Goal: Transaction & Acquisition: Purchase product/service

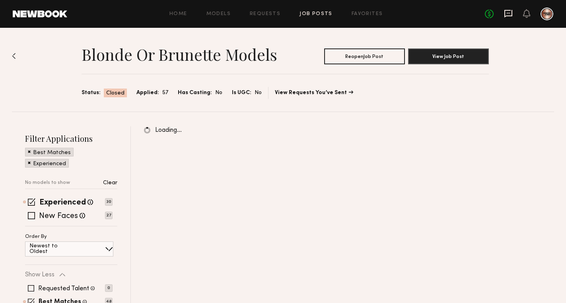
click at [506, 12] on icon at bounding box center [508, 13] width 9 height 9
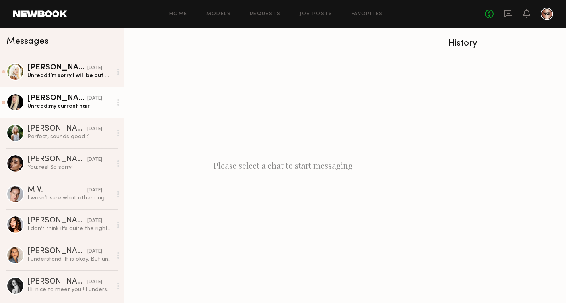
click at [52, 109] on div "Unread: my current hair" at bounding box center [69, 107] width 85 height 8
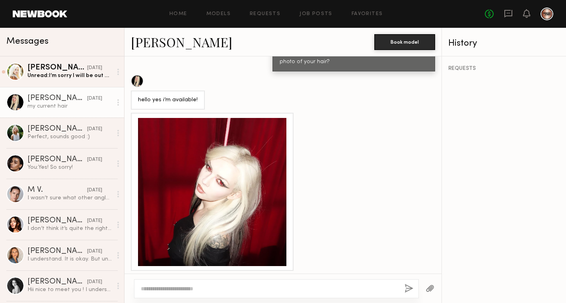
scroll to position [476, 0]
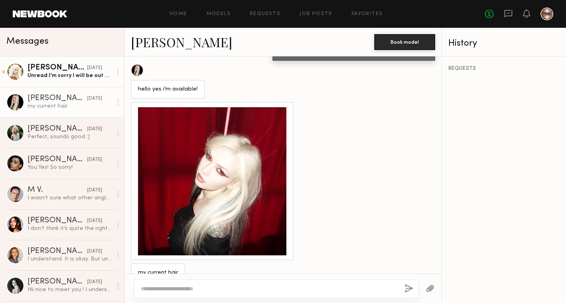
click at [64, 78] on div "Unread: I’m sorry I will be out of town that date:(" at bounding box center [69, 76] width 85 height 8
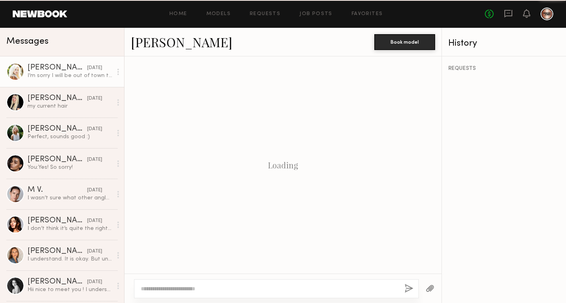
scroll to position [276, 0]
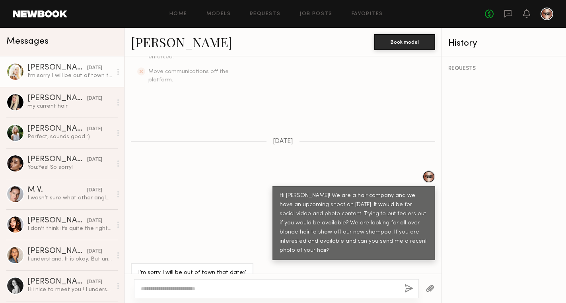
click at [163, 43] on link "[PERSON_NAME]" at bounding box center [181, 41] width 101 height 17
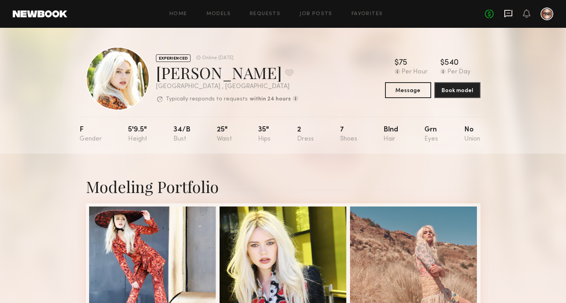
click at [511, 15] on icon at bounding box center [508, 14] width 8 height 8
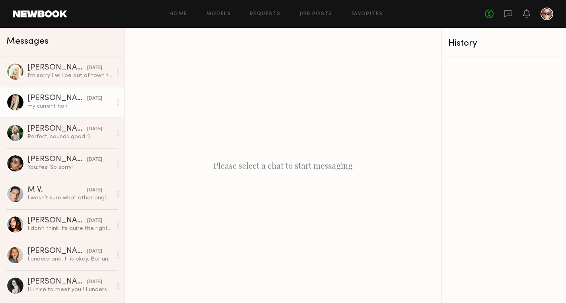
click at [55, 103] on div "my current hair" at bounding box center [69, 107] width 85 height 8
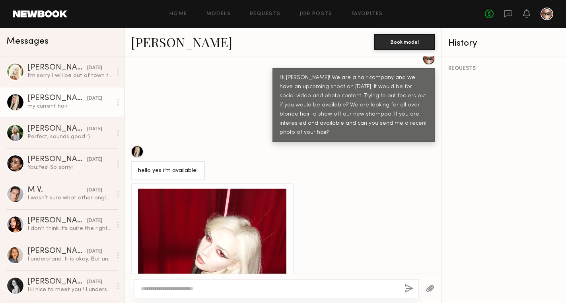
scroll to position [476, 0]
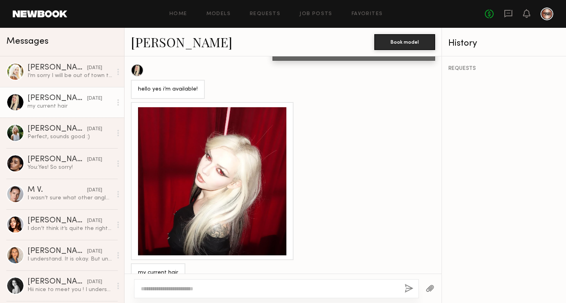
click at [209, 151] on div at bounding box center [212, 181] width 148 height 148
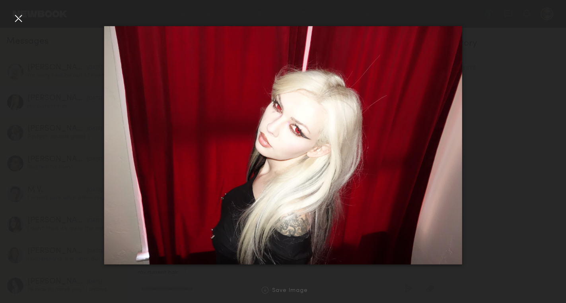
click at [19, 18] on div at bounding box center [18, 18] width 13 height 13
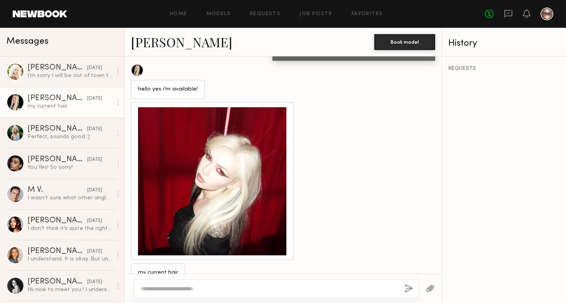
click at [183, 286] on textarea at bounding box center [269, 289] width 257 height 8
type textarea "**********"
click at [413, 288] on button "button" at bounding box center [408, 289] width 9 height 10
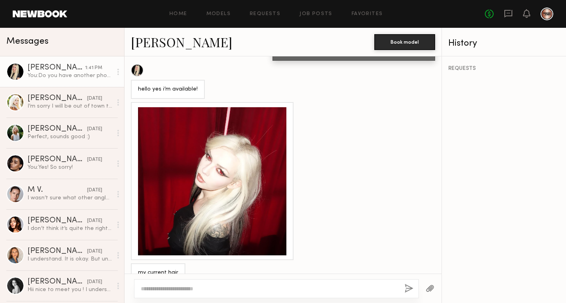
scroll to position [619, 0]
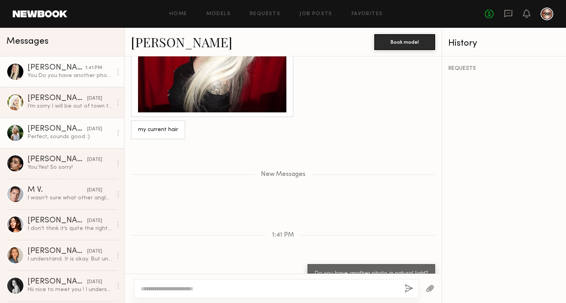
click at [62, 128] on div "[PERSON_NAME]" at bounding box center [57, 129] width 60 height 8
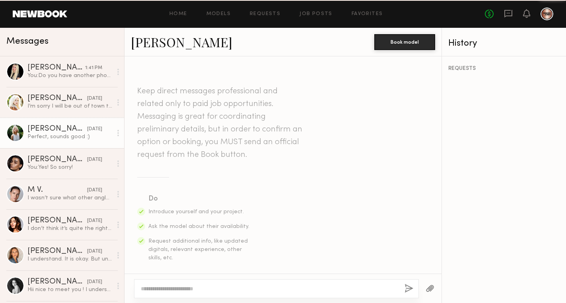
scroll to position [984, 0]
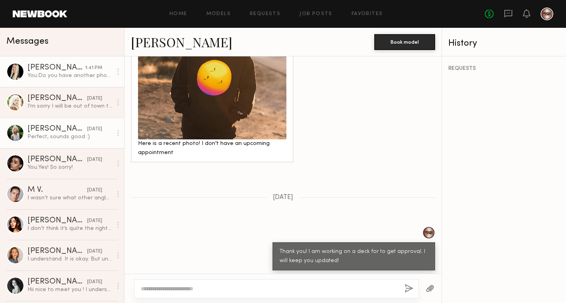
click at [68, 79] on div "You: Do you have another photo in natural light?" at bounding box center [69, 76] width 85 height 8
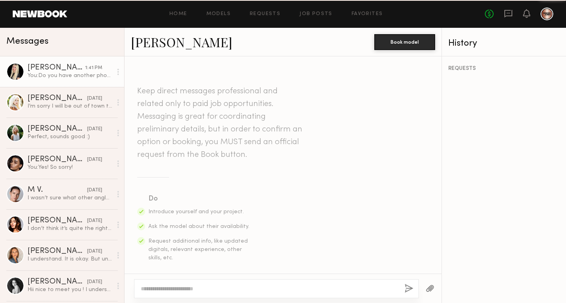
scroll to position [558, 0]
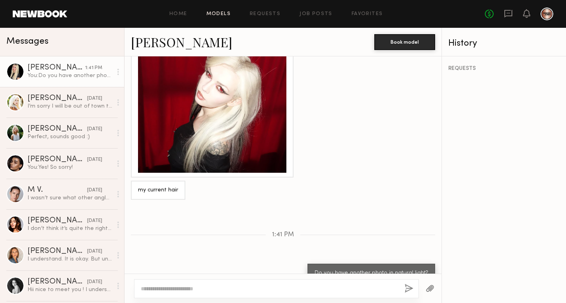
click at [215, 14] on link "Models" at bounding box center [218, 14] width 24 height 5
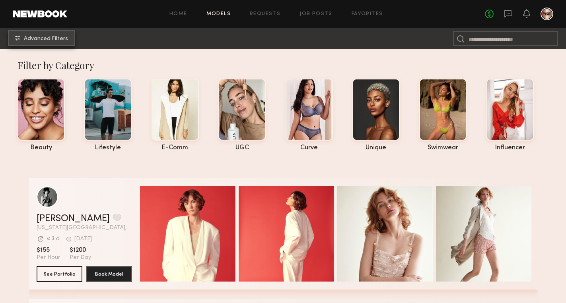
click at [49, 36] on span "Advanced Filters" at bounding box center [46, 39] width 44 height 6
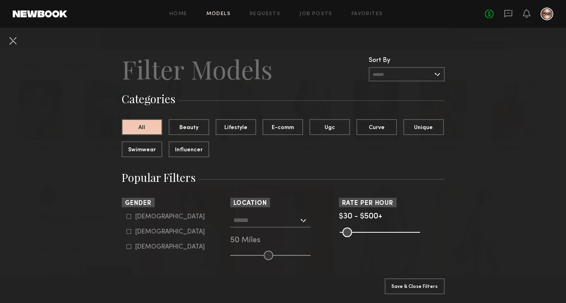
click at [303, 221] on div at bounding box center [270, 220] width 80 height 14
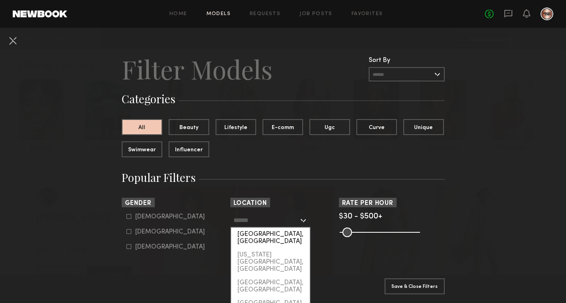
click at [277, 235] on div "[GEOGRAPHIC_DATA], [GEOGRAPHIC_DATA]" at bounding box center [270, 238] width 79 height 21
type input "**********"
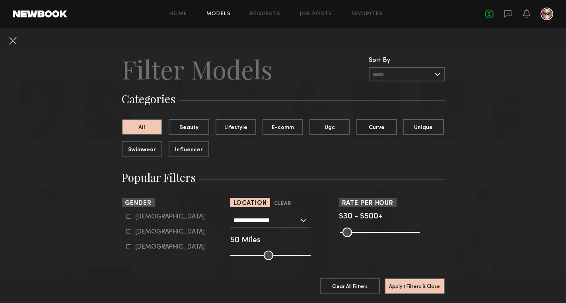
click at [128, 233] on icon at bounding box center [128, 231] width 5 height 5
type input "**"
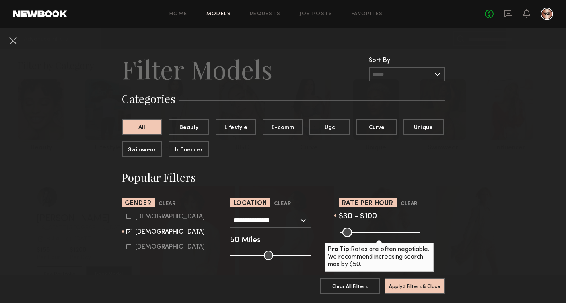
drag, startPoint x: 417, startPoint y: 234, endPoint x: 355, endPoint y: 230, distance: 62.2
click at [355, 230] on input "range" at bounding box center [379, 233] width 80 height 10
type input "***"
click at [355, 230] on input "range" at bounding box center [379, 233] width 80 height 10
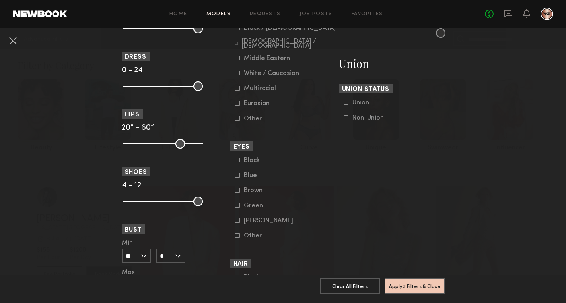
scroll to position [601, 0]
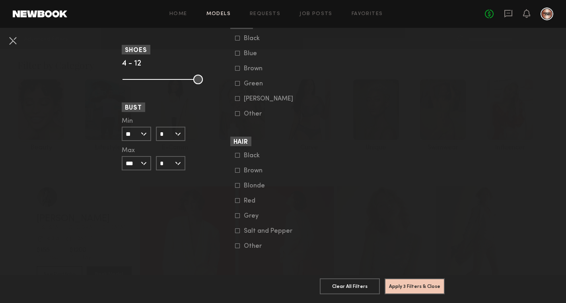
click at [240, 183] on label "Blonde" at bounding box center [255, 185] width 40 height 5
click at [423, 285] on button "Apply 4 Filters & Close" at bounding box center [414, 286] width 60 height 16
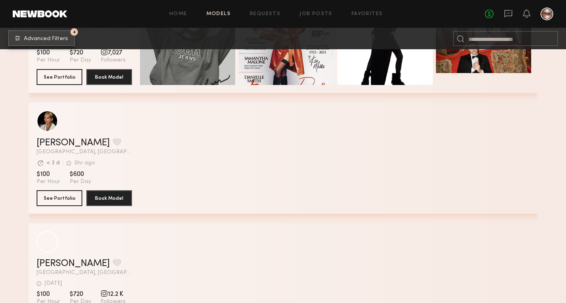
scroll to position [1414, 0]
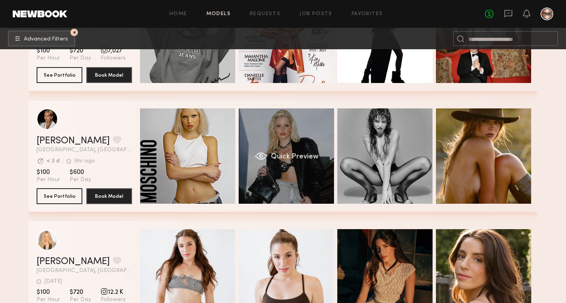
click at [310, 163] on div "Quick Preview" at bounding box center [285, 156] width 95 height 95
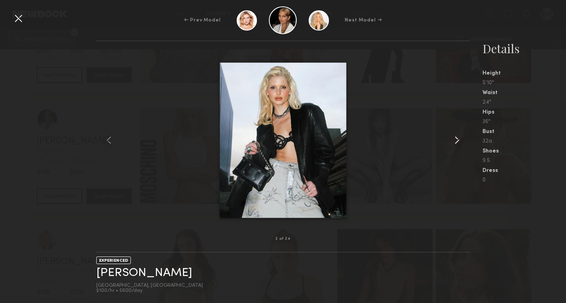
click at [459, 143] on common-icon at bounding box center [456, 140] width 13 height 13
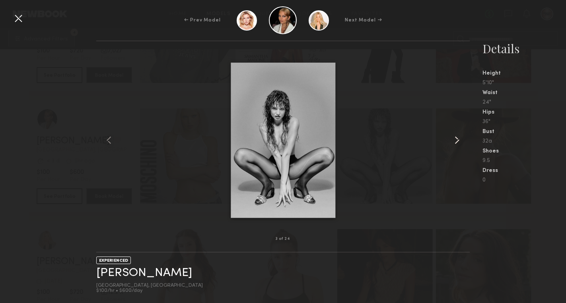
click at [459, 143] on common-icon at bounding box center [456, 140] width 13 height 13
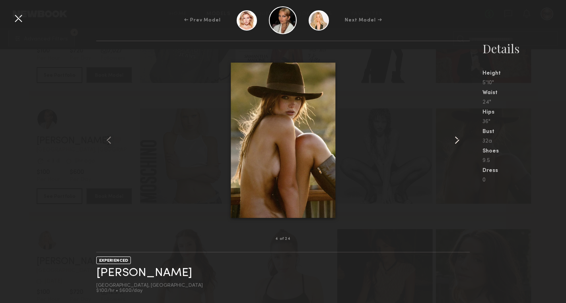
click at [459, 143] on common-icon at bounding box center [456, 140] width 13 height 13
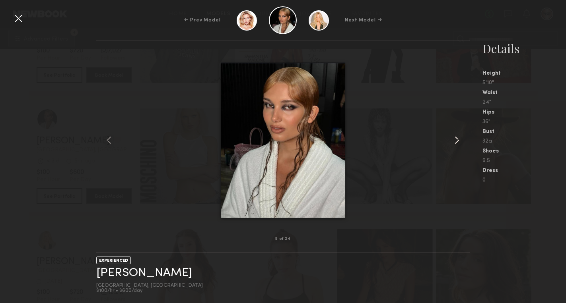
click at [459, 143] on common-icon at bounding box center [456, 140] width 13 height 13
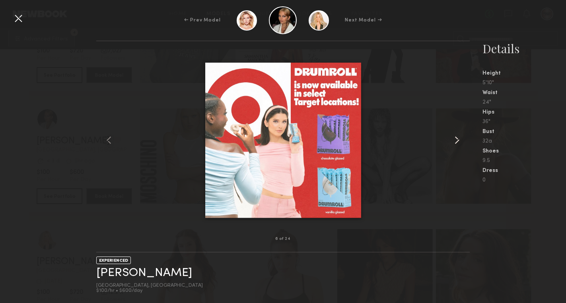
click at [459, 143] on common-icon at bounding box center [456, 140] width 13 height 13
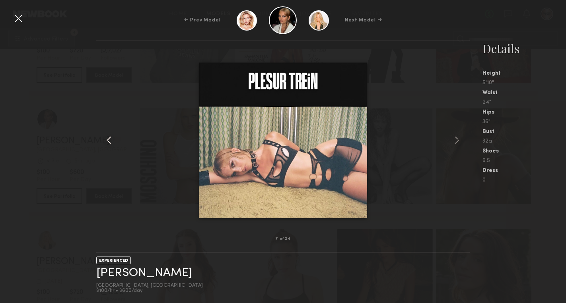
click at [111, 140] on common-icon at bounding box center [109, 140] width 13 height 13
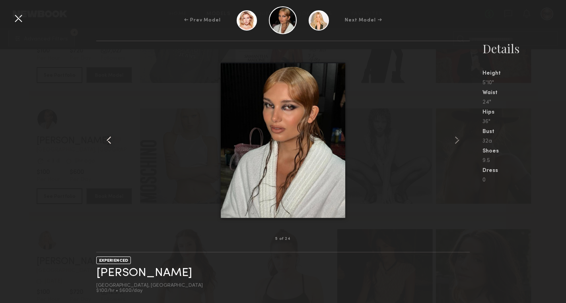
click at [111, 140] on common-icon at bounding box center [109, 140] width 13 height 13
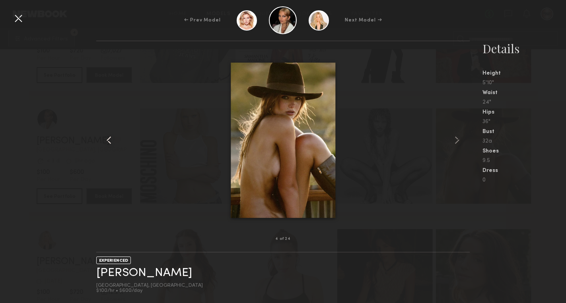
click at [111, 140] on common-icon at bounding box center [109, 140] width 13 height 13
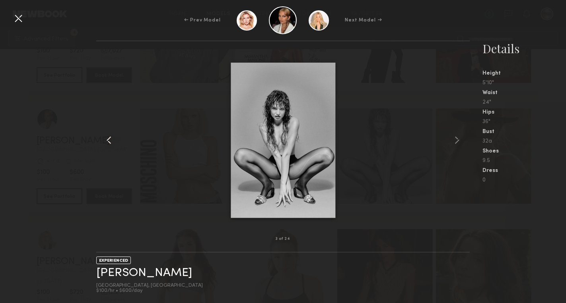
click at [111, 140] on common-icon at bounding box center [109, 140] width 13 height 13
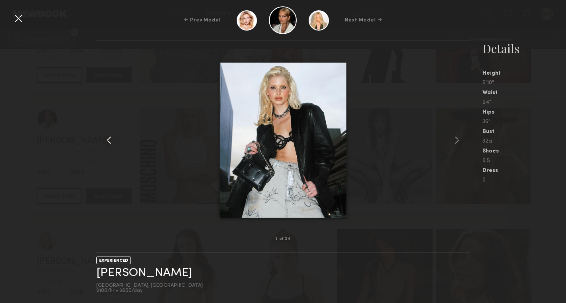
click at [111, 140] on common-icon at bounding box center [109, 140] width 13 height 13
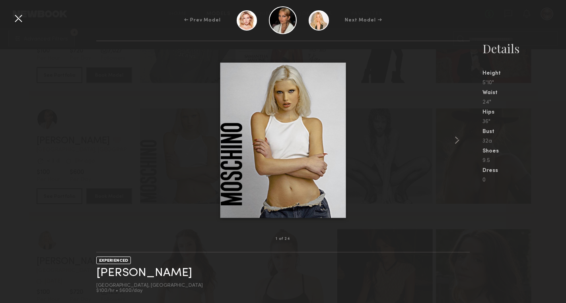
click at [111, 140] on div at bounding box center [282, 140] width 373 height 173
click at [107, 88] on div at bounding box center [282, 140] width 373 height 173
click at [17, 21] on div at bounding box center [18, 18] width 13 height 13
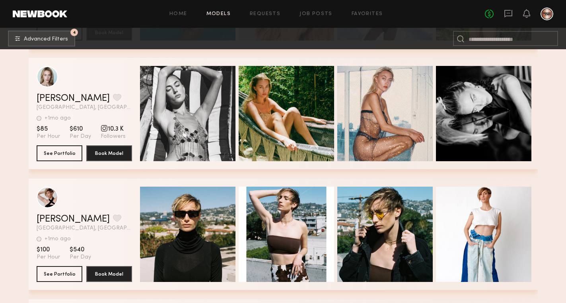
scroll to position [4502, 0]
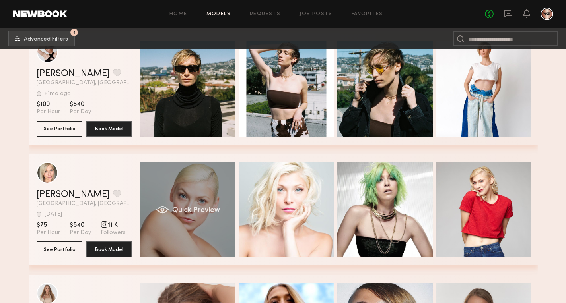
click at [180, 221] on div "Quick Preview" at bounding box center [187, 209] width 95 height 95
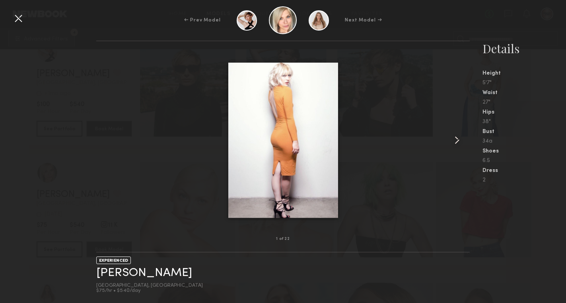
click at [456, 141] on common-icon at bounding box center [456, 140] width 13 height 13
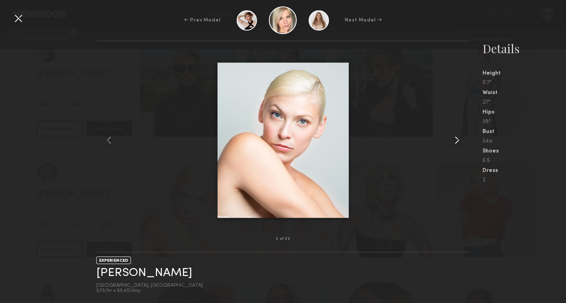
click at [456, 141] on common-icon at bounding box center [456, 140] width 13 height 13
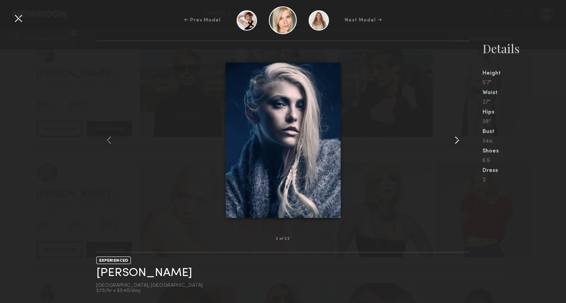
click at [456, 141] on common-icon at bounding box center [456, 140] width 13 height 13
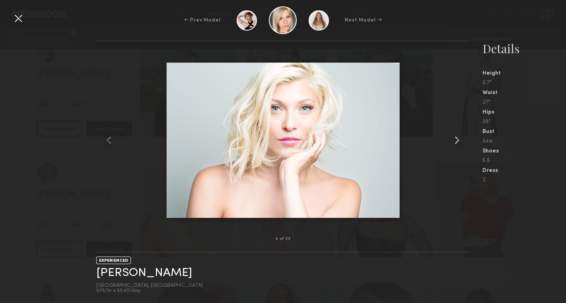
click at [456, 141] on common-icon at bounding box center [456, 140] width 13 height 13
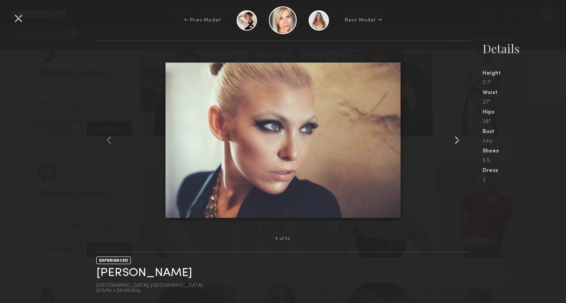
click at [456, 141] on common-icon at bounding box center [456, 140] width 13 height 13
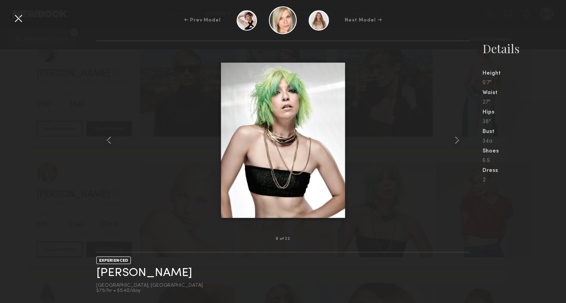
click at [14, 20] on div at bounding box center [18, 18] width 13 height 13
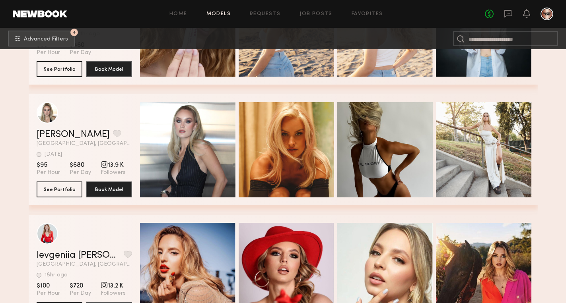
scroll to position [6028, 0]
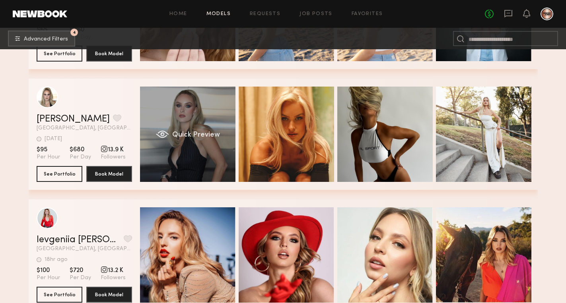
click at [213, 156] on div "Quick Preview" at bounding box center [187, 134] width 95 height 95
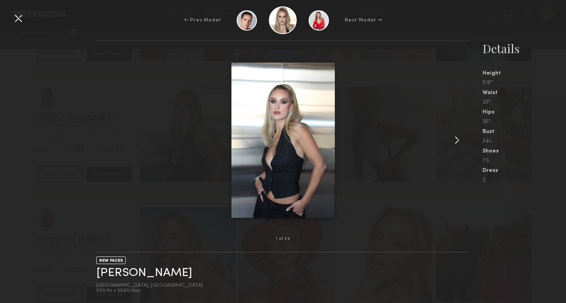
click at [457, 140] on common-icon at bounding box center [456, 140] width 13 height 13
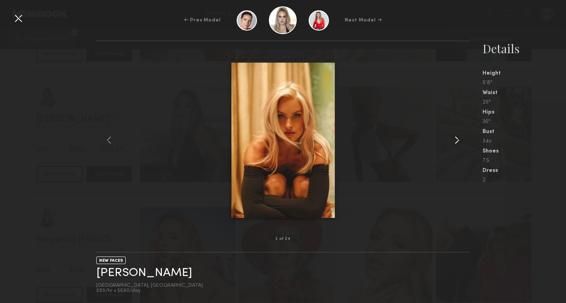
click at [457, 140] on common-icon at bounding box center [456, 140] width 13 height 13
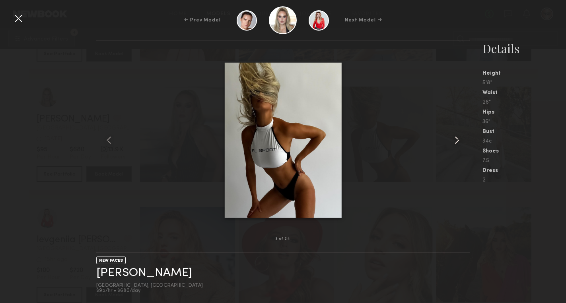
click at [457, 140] on common-icon at bounding box center [456, 140] width 13 height 13
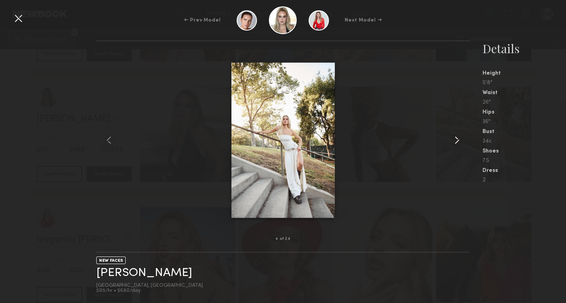
click at [457, 140] on common-icon at bounding box center [456, 140] width 13 height 13
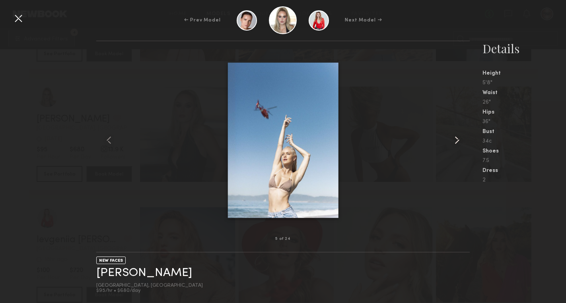
click at [457, 140] on common-icon at bounding box center [456, 140] width 13 height 13
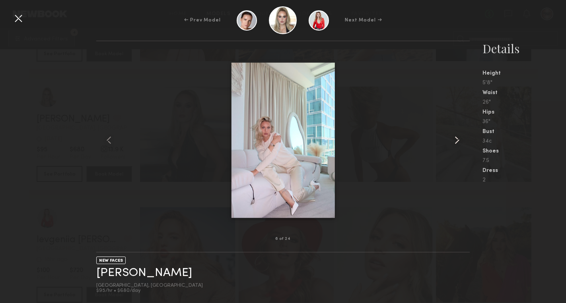
click at [457, 140] on common-icon at bounding box center [456, 140] width 13 height 13
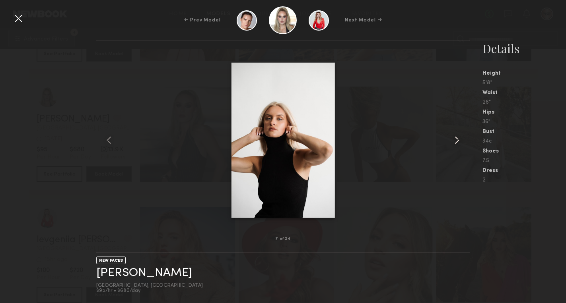
click at [457, 140] on common-icon at bounding box center [456, 140] width 13 height 13
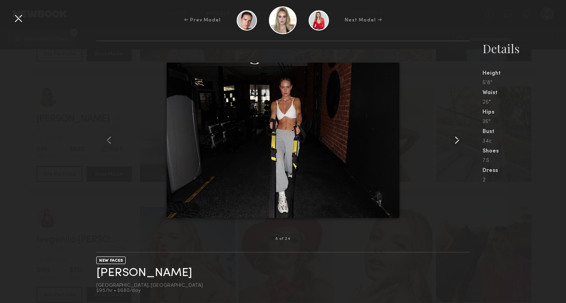
click at [457, 140] on common-icon at bounding box center [456, 140] width 13 height 13
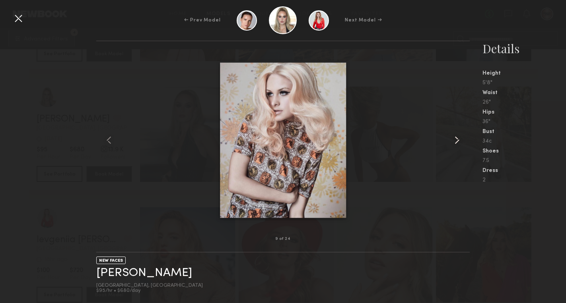
click at [457, 140] on common-icon at bounding box center [456, 140] width 13 height 13
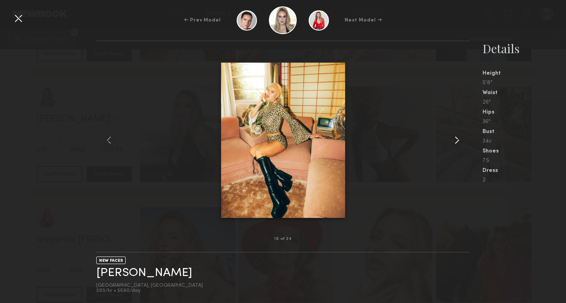
click at [457, 140] on common-icon at bounding box center [456, 140] width 13 height 13
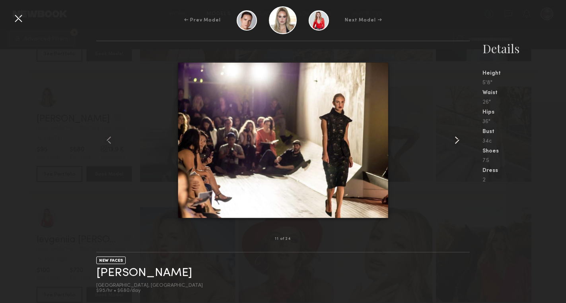
click at [457, 140] on common-icon at bounding box center [456, 140] width 13 height 13
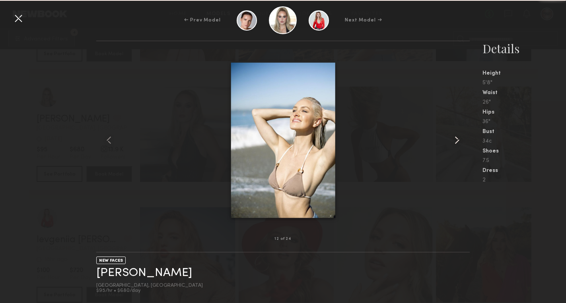
click at [457, 140] on common-icon at bounding box center [456, 140] width 13 height 13
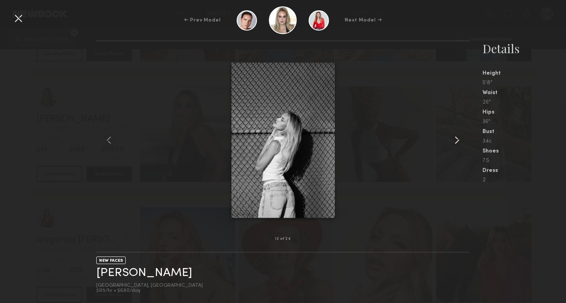
click at [457, 140] on common-icon at bounding box center [456, 140] width 13 height 13
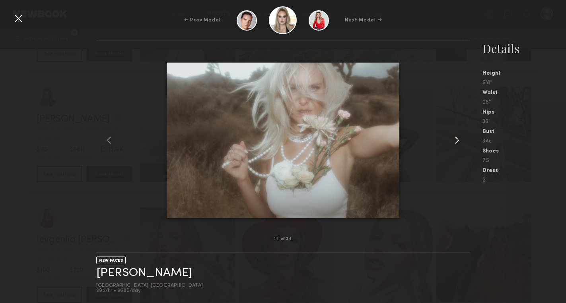
click at [457, 140] on common-icon at bounding box center [456, 140] width 13 height 13
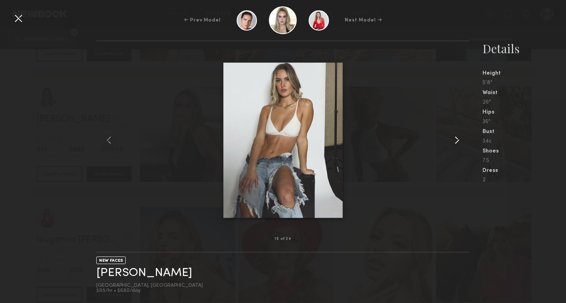
click at [457, 140] on common-icon at bounding box center [456, 140] width 13 height 13
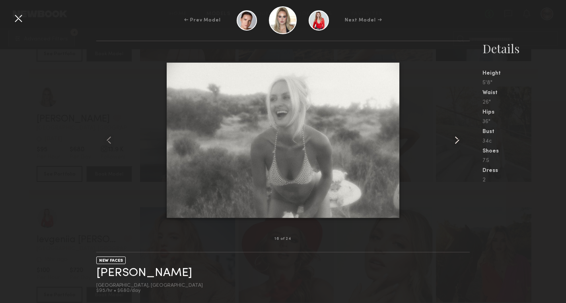
click at [457, 140] on common-icon at bounding box center [456, 140] width 13 height 13
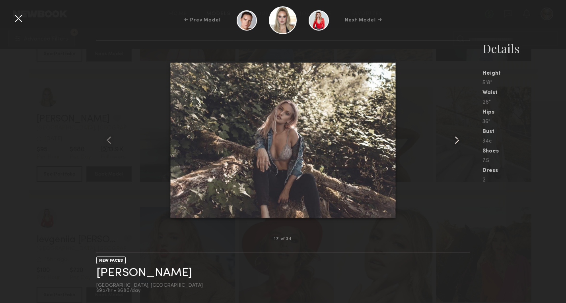
click at [457, 140] on common-icon at bounding box center [456, 140] width 13 height 13
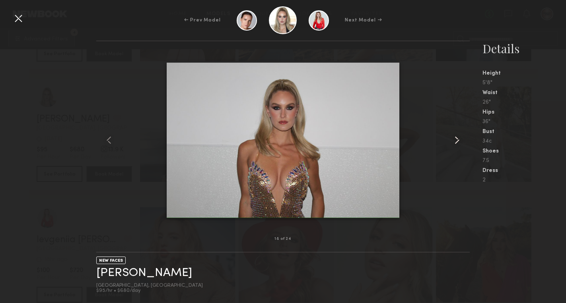
click at [457, 140] on common-icon at bounding box center [456, 140] width 13 height 13
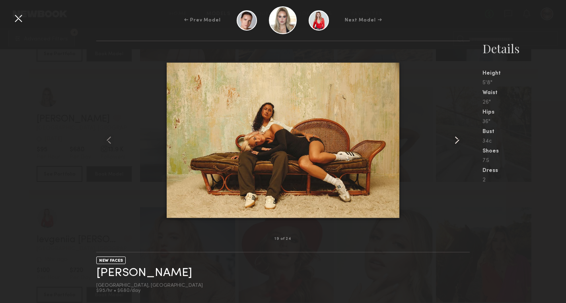
click at [457, 140] on common-icon at bounding box center [456, 140] width 13 height 13
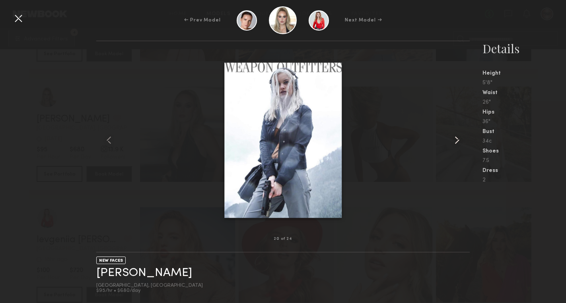
click at [457, 140] on common-icon at bounding box center [456, 140] width 13 height 13
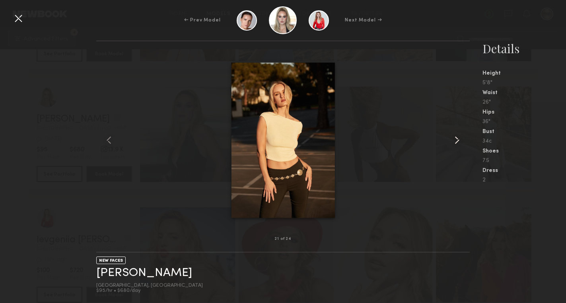
click at [457, 140] on common-icon at bounding box center [456, 140] width 13 height 13
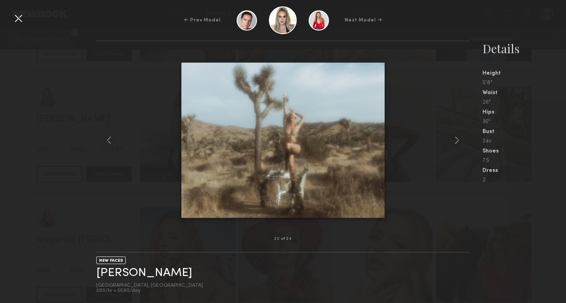
click at [557, 12] on div "← Prev Model Next Model →" at bounding box center [283, 20] width 566 height 28
click at [409, 107] on div at bounding box center [282, 140] width 373 height 173
click at [454, 138] on common-icon at bounding box center [456, 140] width 13 height 13
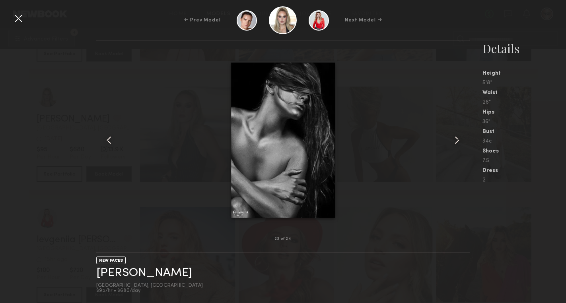
click at [454, 138] on common-icon at bounding box center [456, 140] width 13 height 13
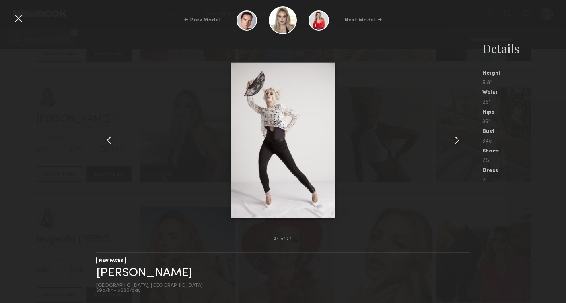
click at [19, 19] on div at bounding box center [18, 18] width 13 height 13
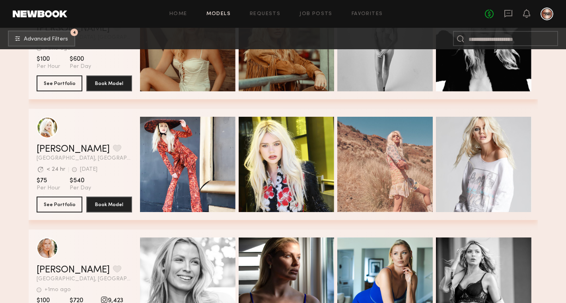
scroll to position [2373, 0]
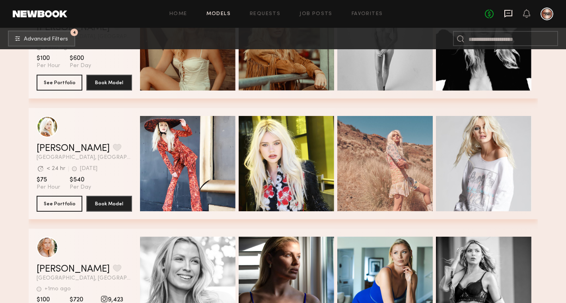
click at [504, 11] on icon at bounding box center [508, 14] width 8 height 8
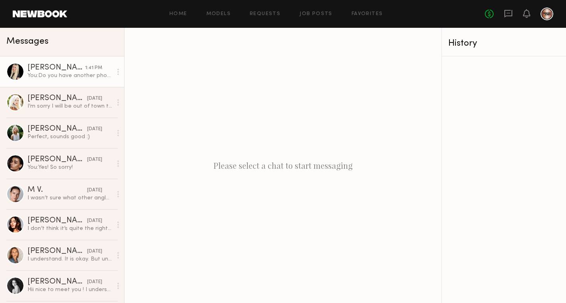
click at [68, 79] on div "You: Do you have another photo in natural light?" at bounding box center [69, 76] width 85 height 8
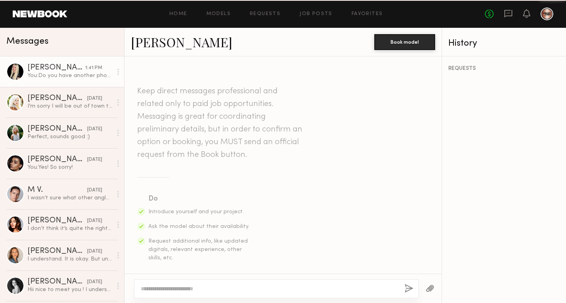
scroll to position [558, 0]
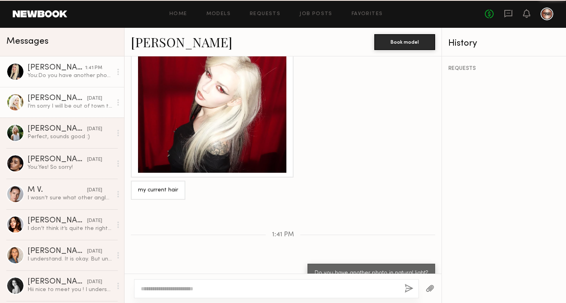
click at [67, 101] on div "[PERSON_NAME]" at bounding box center [57, 99] width 60 height 8
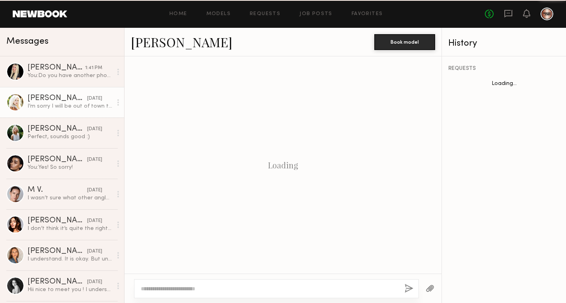
scroll to position [276, 0]
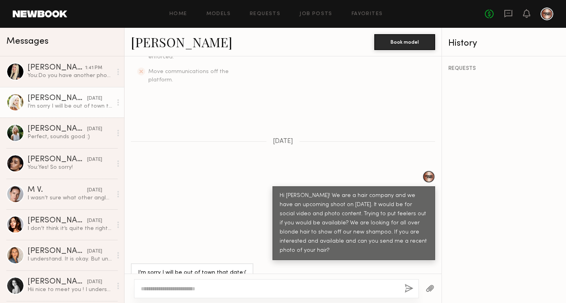
click at [163, 289] on textarea at bounding box center [269, 289] width 257 height 8
type textarea "**********"
click at [407, 281] on div "**********" at bounding box center [276, 288] width 285 height 19
click at [406, 288] on button "button" at bounding box center [408, 289] width 9 height 10
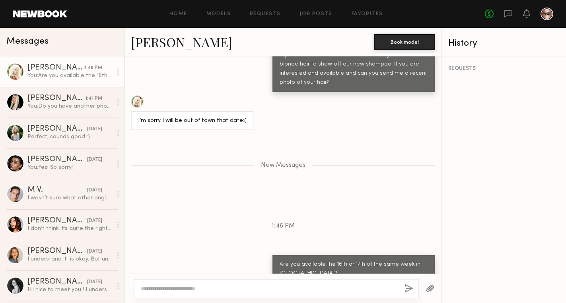
click at [349, 261] on div "Are you available the 16th or 17th of the same week in Septemeber?" at bounding box center [353, 269] width 148 height 18
click at [274, 290] on textarea at bounding box center [269, 289] width 257 height 8
type textarea "**********"
click at [404, 284] on button "button" at bounding box center [408, 289] width 9 height 10
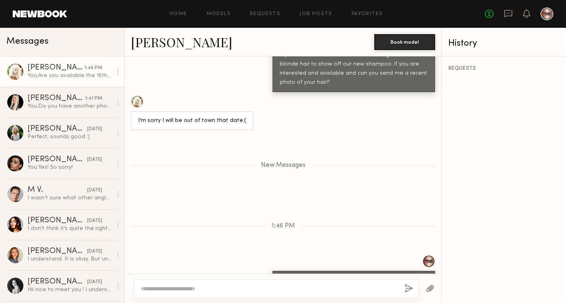
scroll to position [483, 0]
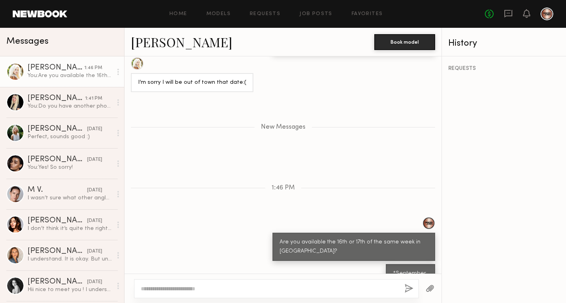
click at [231, 8] on div "Home Models Requests Job Posts Favorites Sign Out No fees up to $5,000" at bounding box center [310, 14] width 486 height 13
click at [226, 11] on div "Home Models Requests Job Posts Favorites Sign Out No fees up to $5,000" at bounding box center [310, 14] width 486 height 13
click at [223, 12] on link "Models" at bounding box center [218, 14] width 24 height 5
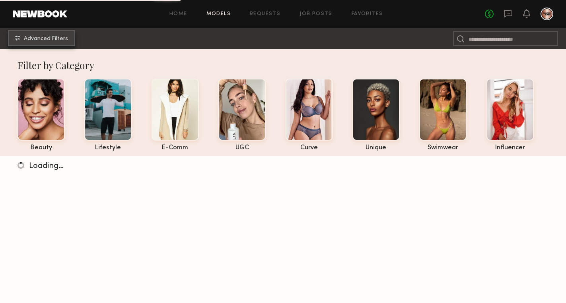
click at [58, 41] on span "Advanced Filters" at bounding box center [46, 39] width 44 height 6
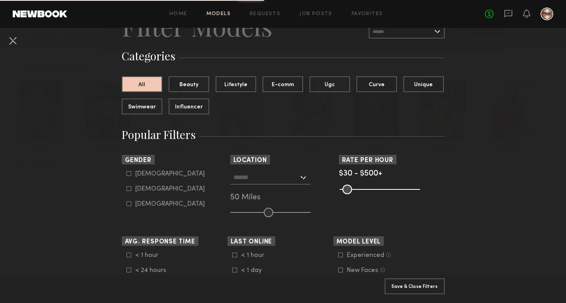
scroll to position [59, 0]
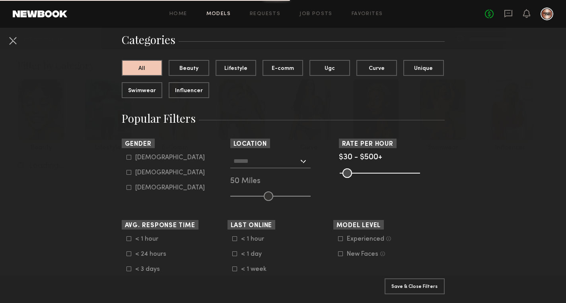
click at [125, 174] on div "Male Female Non-binary" at bounding box center [175, 172] width 106 height 37
click at [129, 174] on icon at bounding box center [128, 172] width 5 height 5
type input "**"
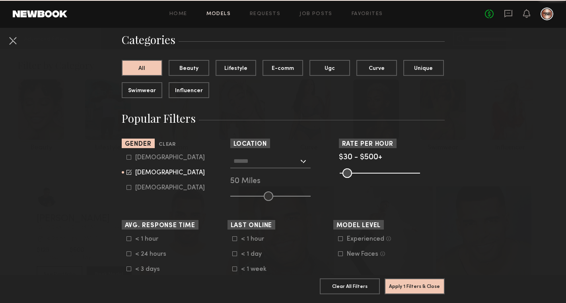
click at [285, 166] on input "text" at bounding box center [265, 161] width 65 height 14
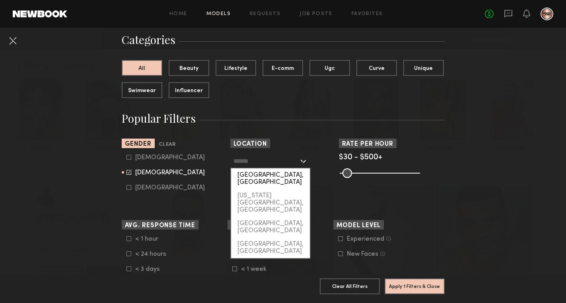
click at [277, 178] on div "[GEOGRAPHIC_DATA], [GEOGRAPHIC_DATA]" at bounding box center [270, 179] width 79 height 21
type input "**********"
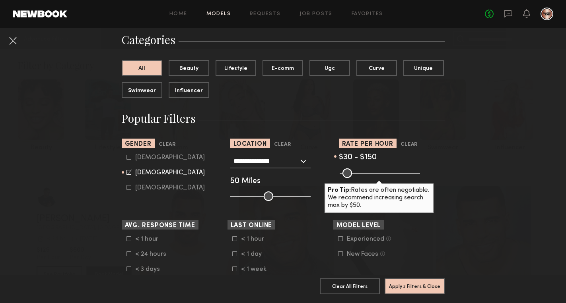
drag, startPoint x: 416, startPoint y: 173, endPoint x: 362, endPoint y: 170, distance: 54.1
type input "***"
click at [362, 170] on input "range" at bounding box center [379, 174] width 80 height 10
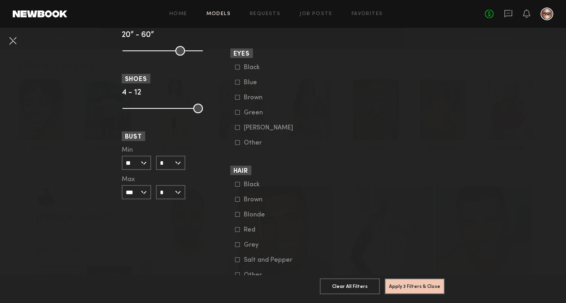
scroll to position [601, 0]
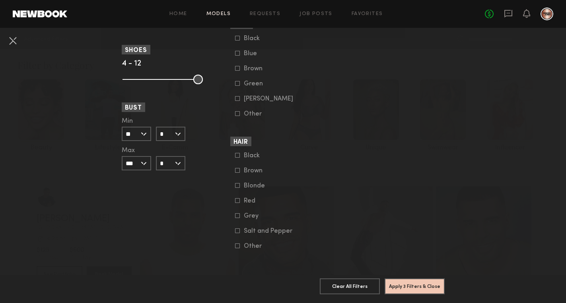
click at [237, 180] on form "Black Brown Blonde Red Grey Salt and Pepper Other" at bounding box center [285, 201] width 101 height 98
click at [237, 183] on icon at bounding box center [237, 185] width 5 height 5
click at [415, 285] on button "Apply 4 Filters & Close" at bounding box center [414, 286] width 60 height 16
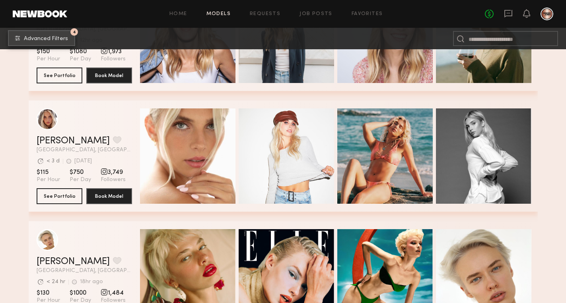
scroll to position [207, 0]
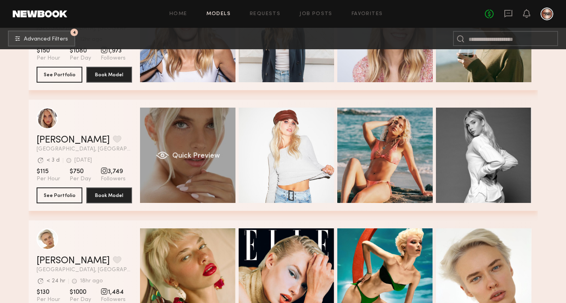
click at [202, 182] on div "Quick Preview" at bounding box center [187, 155] width 95 height 95
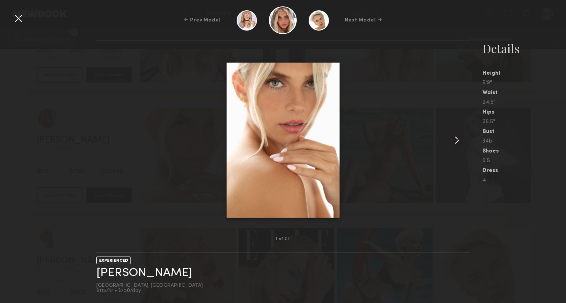
click at [454, 141] on common-icon at bounding box center [456, 140] width 13 height 13
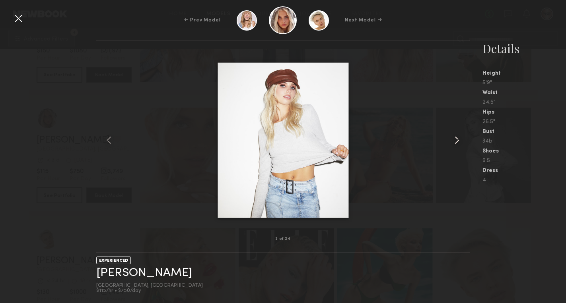
click at [454, 141] on common-icon at bounding box center [456, 140] width 13 height 13
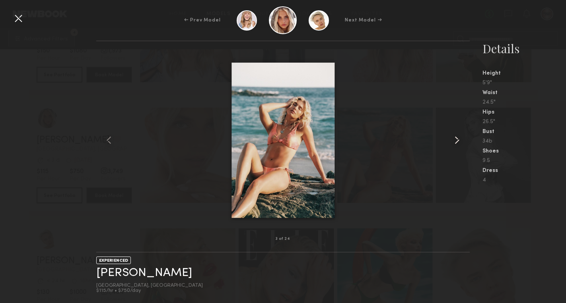
click at [454, 141] on common-icon at bounding box center [456, 140] width 13 height 13
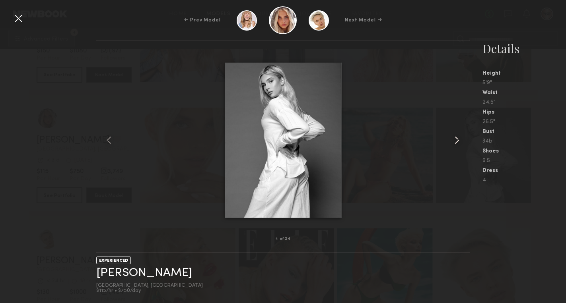
click at [454, 141] on common-icon at bounding box center [456, 140] width 13 height 13
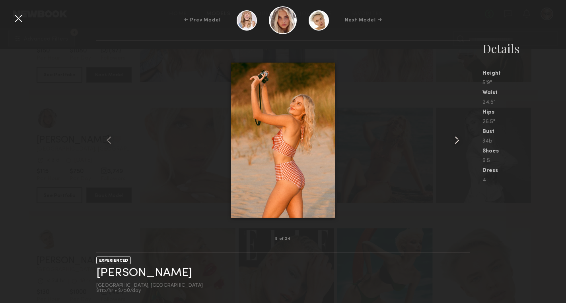
click at [454, 141] on common-icon at bounding box center [456, 140] width 13 height 13
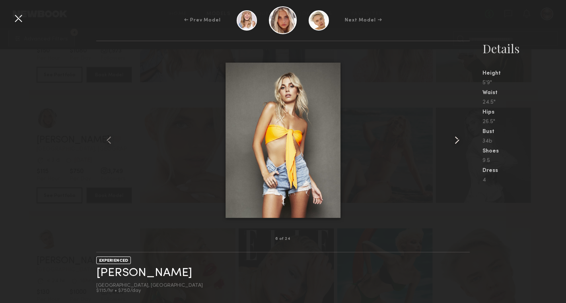
click at [454, 141] on common-icon at bounding box center [456, 140] width 13 height 13
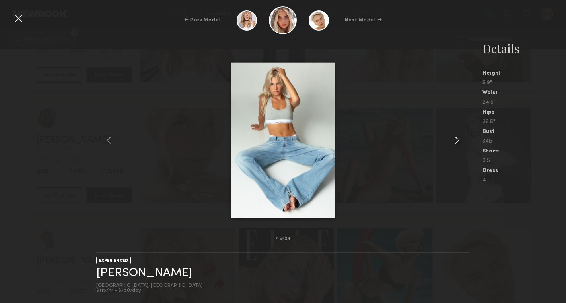
click at [454, 141] on common-icon at bounding box center [456, 140] width 13 height 13
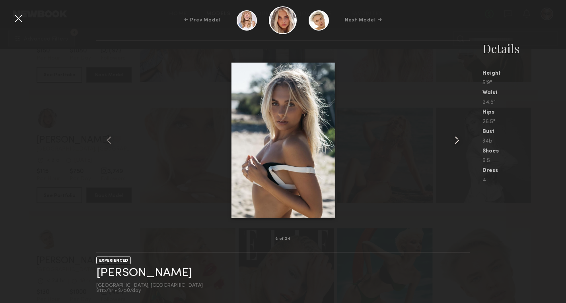
click at [454, 141] on common-icon at bounding box center [456, 140] width 13 height 13
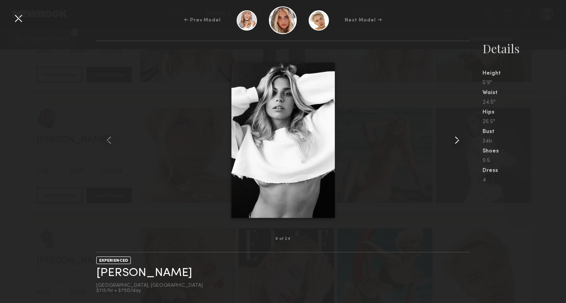
click at [454, 141] on common-icon at bounding box center [456, 140] width 13 height 13
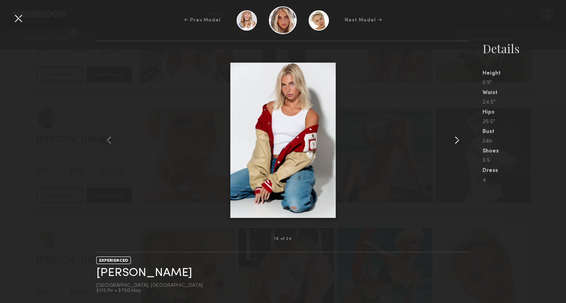
click at [454, 141] on common-icon at bounding box center [456, 140] width 13 height 13
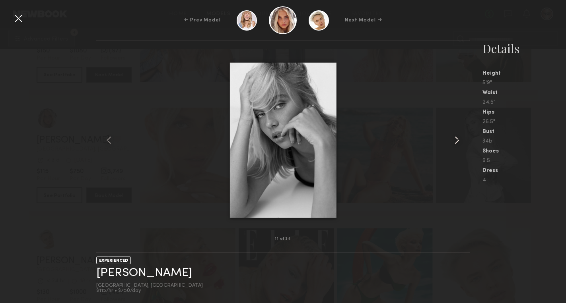
click at [454, 141] on common-icon at bounding box center [456, 140] width 13 height 13
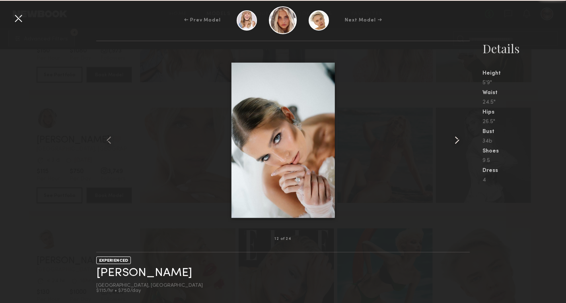
click at [454, 141] on common-icon at bounding box center [456, 140] width 13 height 13
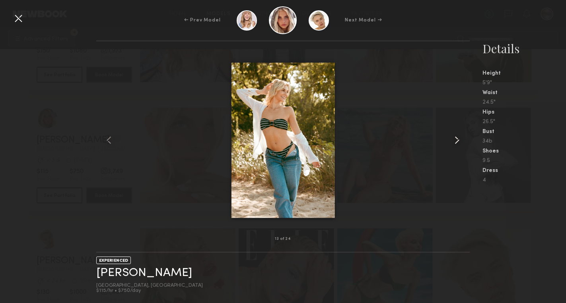
click at [454, 141] on common-icon at bounding box center [456, 140] width 13 height 13
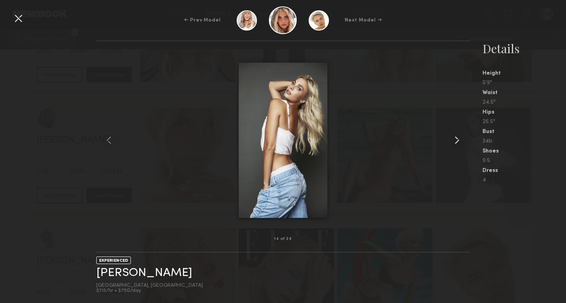
click at [454, 141] on common-icon at bounding box center [456, 140] width 13 height 13
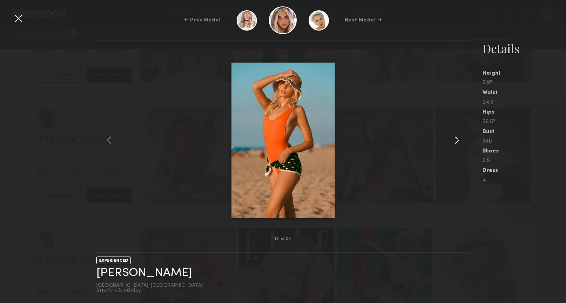
click at [454, 141] on common-icon at bounding box center [456, 140] width 13 height 13
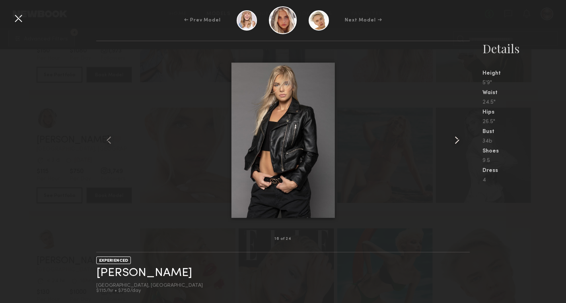
click at [454, 141] on common-icon at bounding box center [456, 140] width 13 height 13
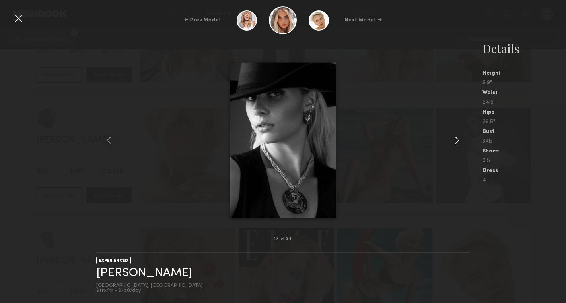
click at [454, 141] on common-icon at bounding box center [456, 140] width 13 height 13
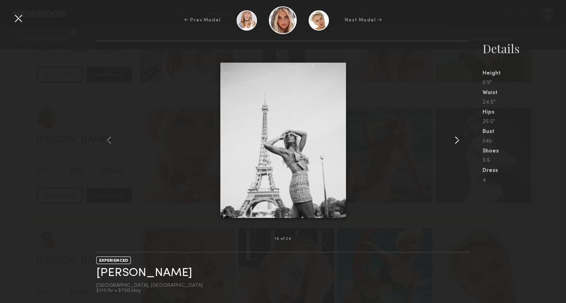
click at [454, 141] on common-icon at bounding box center [456, 140] width 13 height 13
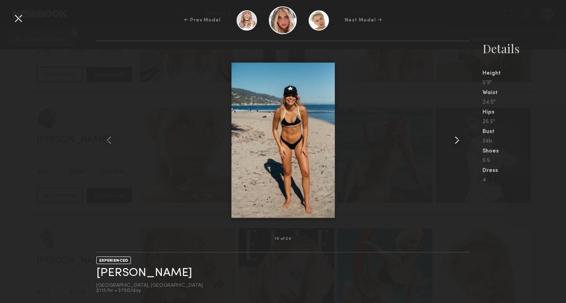
click at [454, 141] on common-icon at bounding box center [456, 140] width 13 height 13
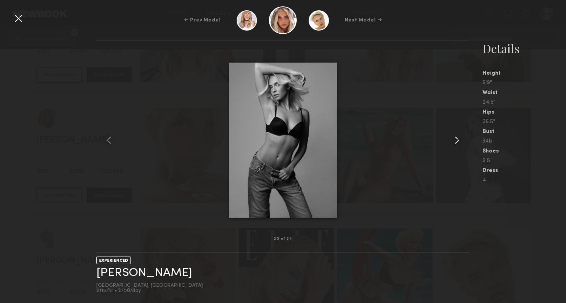
click at [454, 141] on common-icon at bounding box center [456, 140] width 13 height 13
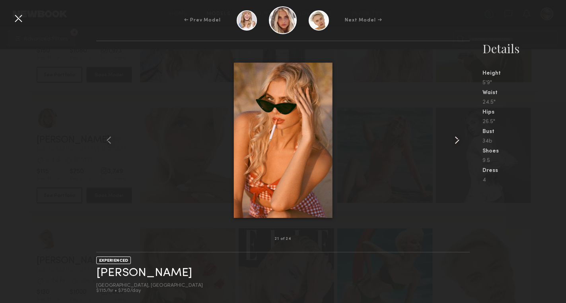
click at [454, 141] on common-icon at bounding box center [456, 140] width 13 height 13
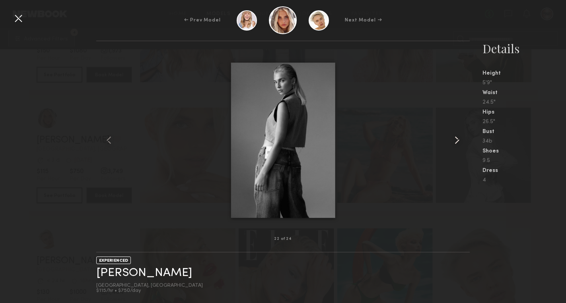
click at [454, 141] on common-icon at bounding box center [456, 140] width 13 height 13
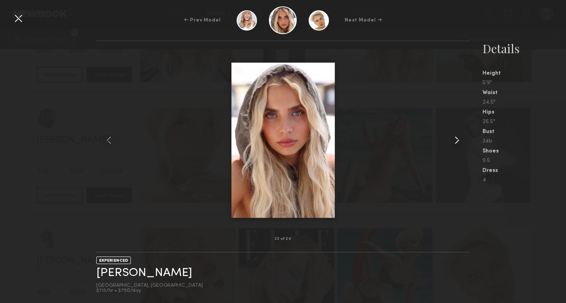
click at [454, 141] on common-icon at bounding box center [456, 140] width 13 height 13
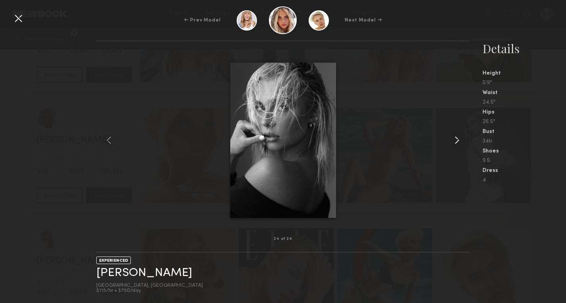
click at [454, 141] on common-icon at bounding box center [456, 140] width 13 height 13
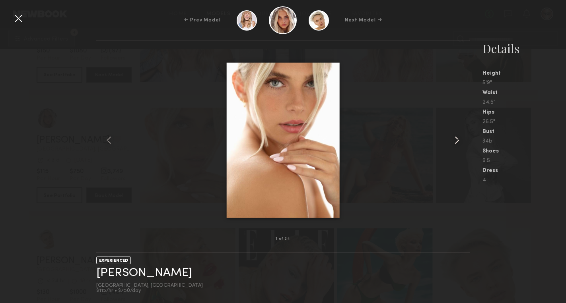
click at [454, 141] on common-icon at bounding box center [456, 140] width 13 height 13
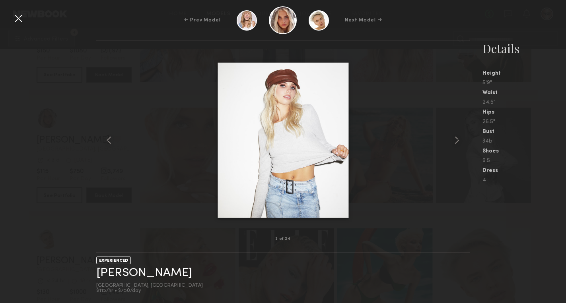
click at [19, 21] on div at bounding box center [18, 18] width 13 height 13
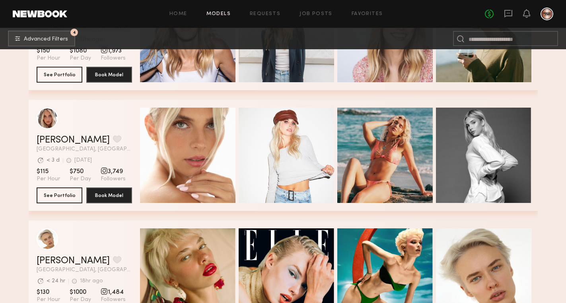
click at [111, 122] on div "grid" at bounding box center [84, 118] width 95 height 21
click at [50, 141] on link "Allea S." at bounding box center [73, 141] width 73 height 10
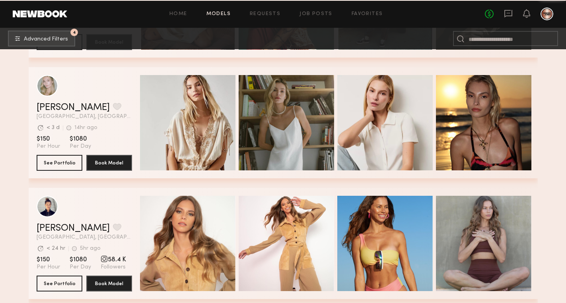
scroll to position [955, 0]
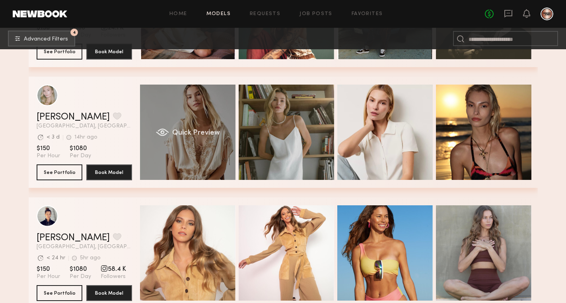
click at [198, 146] on div "Quick Preview" at bounding box center [187, 132] width 95 height 95
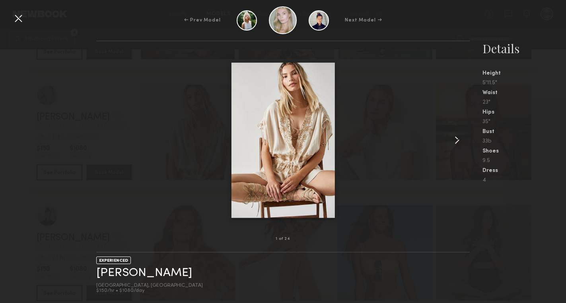
click at [457, 142] on common-icon at bounding box center [456, 140] width 13 height 13
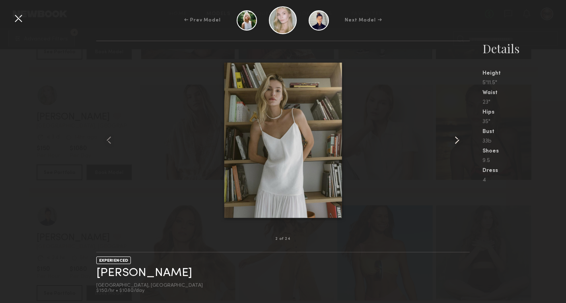
click at [457, 142] on common-icon at bounding box center [456, 140] width 13 height 13
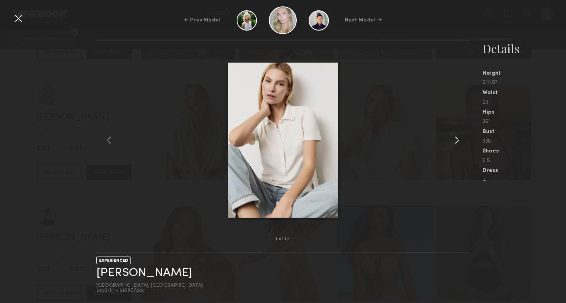
click at [457, 142] on common-icon at bounding box center [456, 140] width 13 height 13
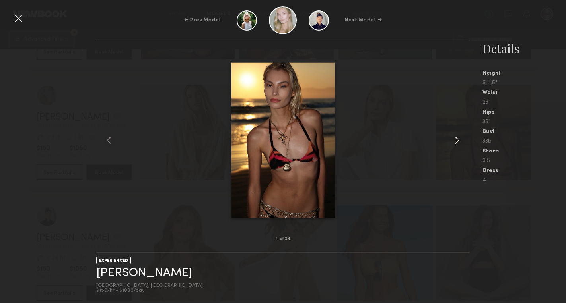
click at [457, 142] on common-icon at bounding box center [456, 140] width 13 height 13
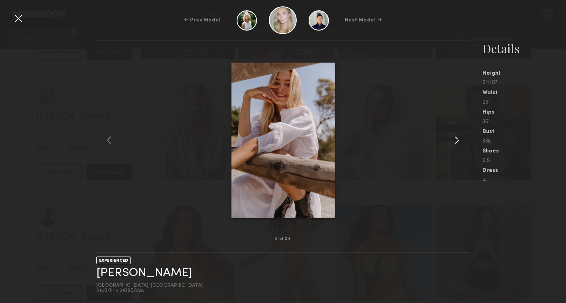
click at [457, 142] on common-icon at bounding box center [456, 140] width 13 height 13
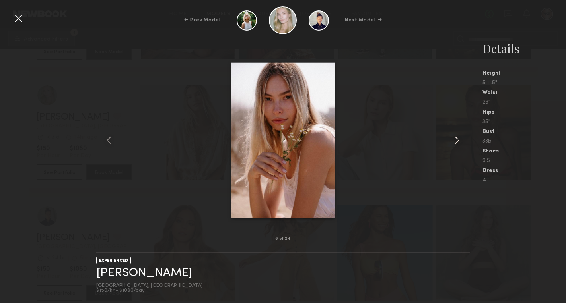
click at [457, 142] on common-icon at bounding box center [456, 140] width 13 height 13
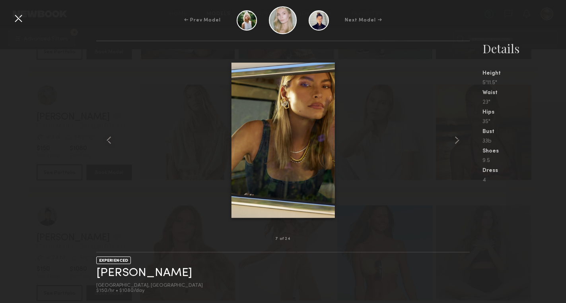
click at [19, 17] on div at bounding box center [18, 18] width 13 height 13
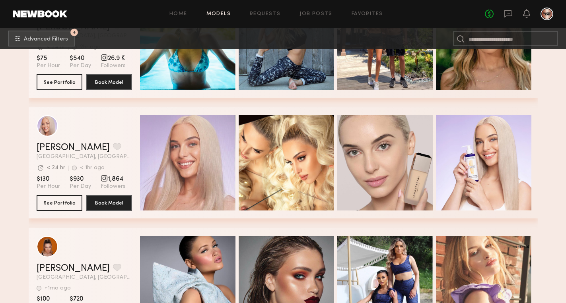
scroll to position [6254, 0]
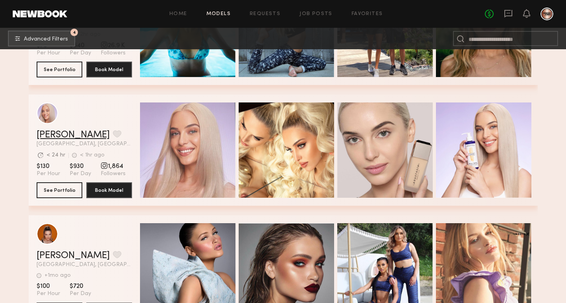
click at [57, 132] on link "[PERSON_NAME]" at bounding box center [73, 135] width 73 height 10
click at [510, 12] on icon at bounding box center [508, 13] width 9 height 9
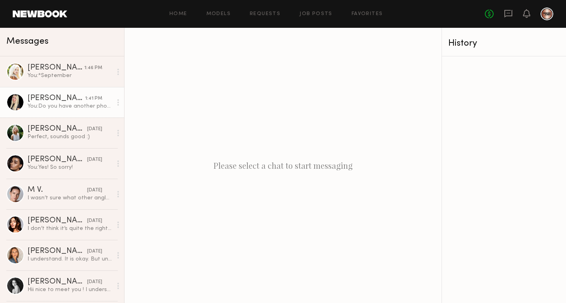
click at [67, 95] on div "[PERSON_NAME]" at bounding box center [56, 99] width 58 height 8
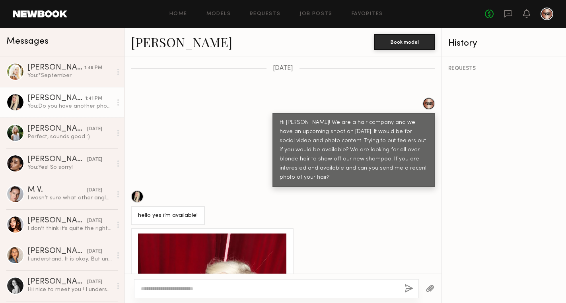
scroll to position [337, 0]
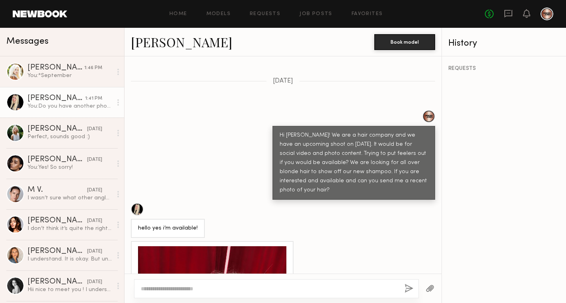
drag, startPoint x: 301, startPoint y: 175, endPoint x: 275, endPoint y: 123, distance: 58.3
click at [275, 126] on div "Hi Amelia! We are a hair company and we have an upcoming shoot on September 15t…" at bounding box center [353, 163] width 163 height 74
copy div "Hi Amelia! We are a hair company and we have an upcoming shoot on September 15t…"
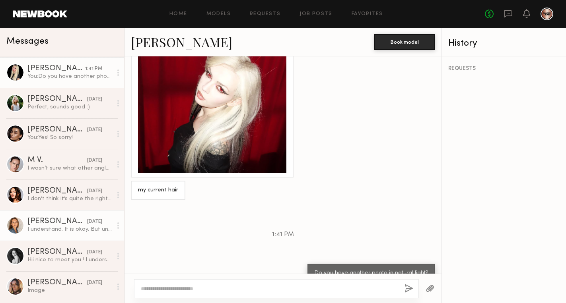
scroll to position [0, 0]
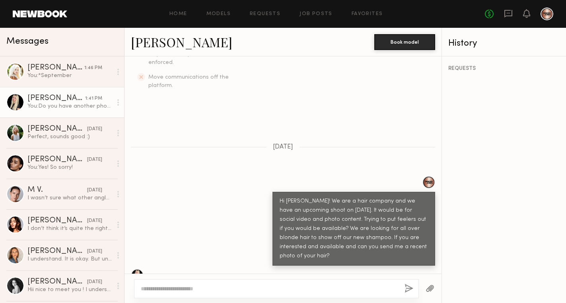
click at [243, 155] on div "Keep direct messages professional and related only to paid job opportunities. M…" at bounding box center [282, 164] width 317 height 217
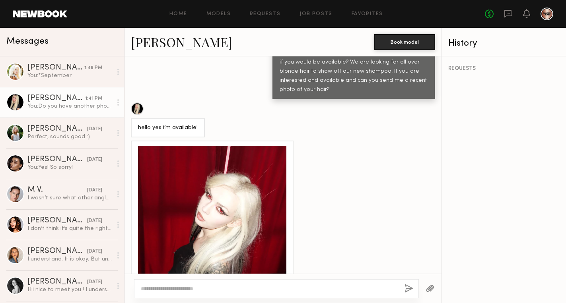
scroll to position [558, 0]
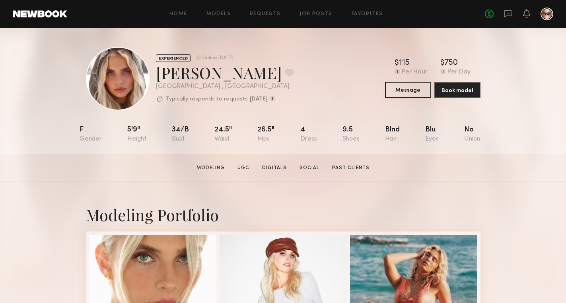
click at [396, 90] on button "Message" at bounding box center [408, 90] width 46 height 16
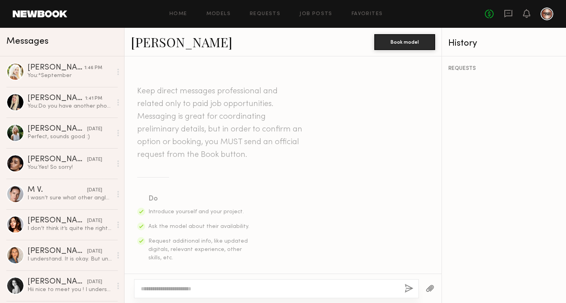
click at [149, 285] on textarea at bounding box center [269, 289] width 257 height 8
paste textarea "**********"
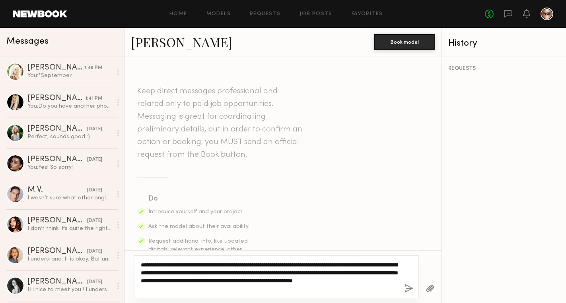
click at [157, 264] on textarea "**********" at bounding box center [269, 277] width 257 height 32
type textarea "**********"
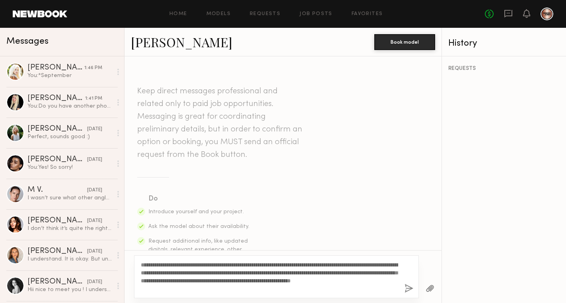
click at [409, 290] on button "button" at bounding box center [408, 289] width 9 height 10
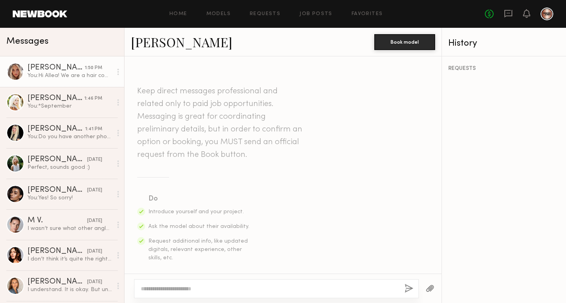
scroll to position [254, 0]
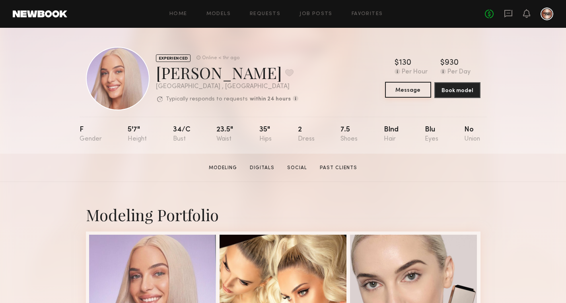
click at [406, 87] on button "Message" at bounding box center [408, 90] width 46 height 16
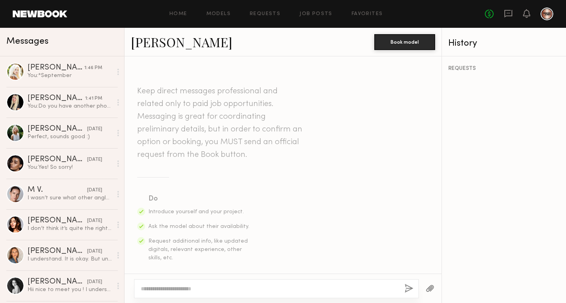
click at [162, 282] on div at bounding box center [276, 288] width 285 height 19
click at [157, 288] on textarea at bounding box center [269, 289] width 257 height 8
paste textarea "**********"
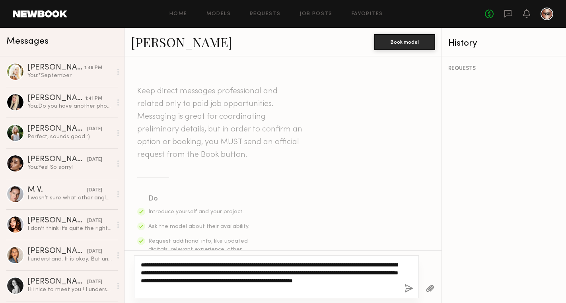
click at [155, 265] on textarea "**********" at bounding box center [269, 277] width 257 height 32
click at [244, 289] on textarea "**********" at bounding box center [269, 277] width 257 height 32
type textarea "**********"
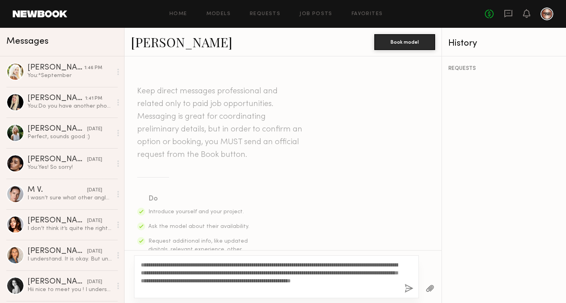
click at [409, 291] on button "button" at bounding box center [408, 289] width 9 height 10
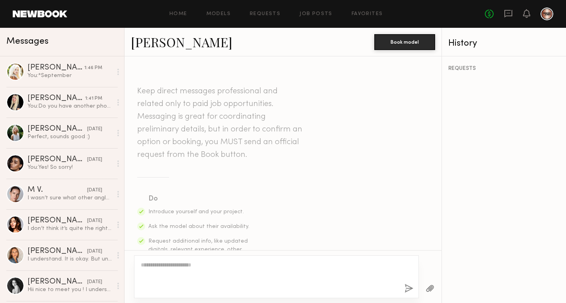
scroll to position [254, 0]
